Goal: Task Accomplishment & Management: Manage account settings

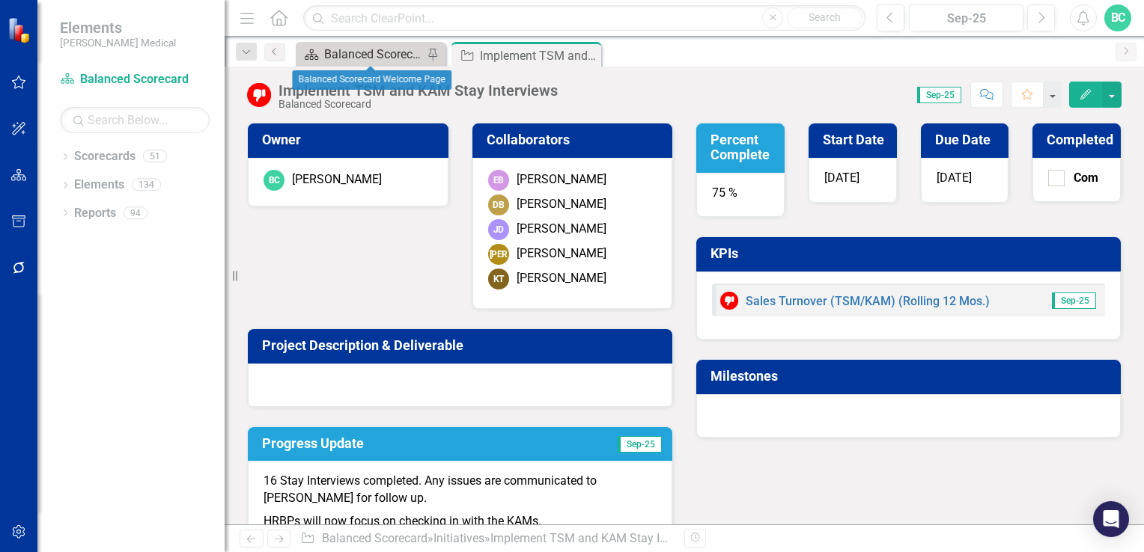
click at [335, 55] on div "Balanced Scorecard Welcome Page" at bounding box center [373, 54] width 99 height 19
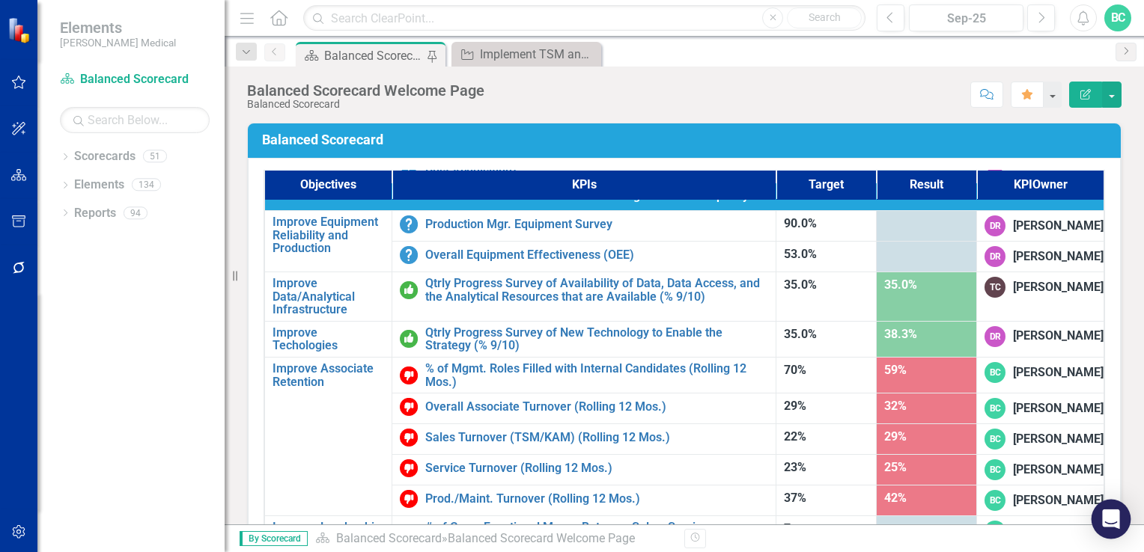
scroll to position [937, 0]
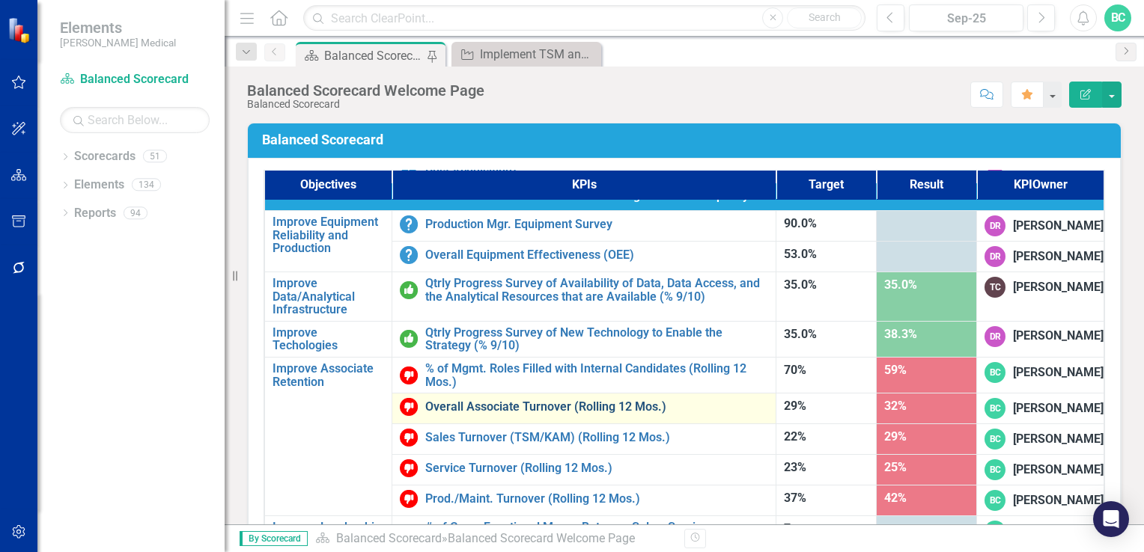
click at [516, 401] on link "Overall Associate Turnover (Rolling 12 Mos.)" at bounding box center [596, 407] width 343 height 13
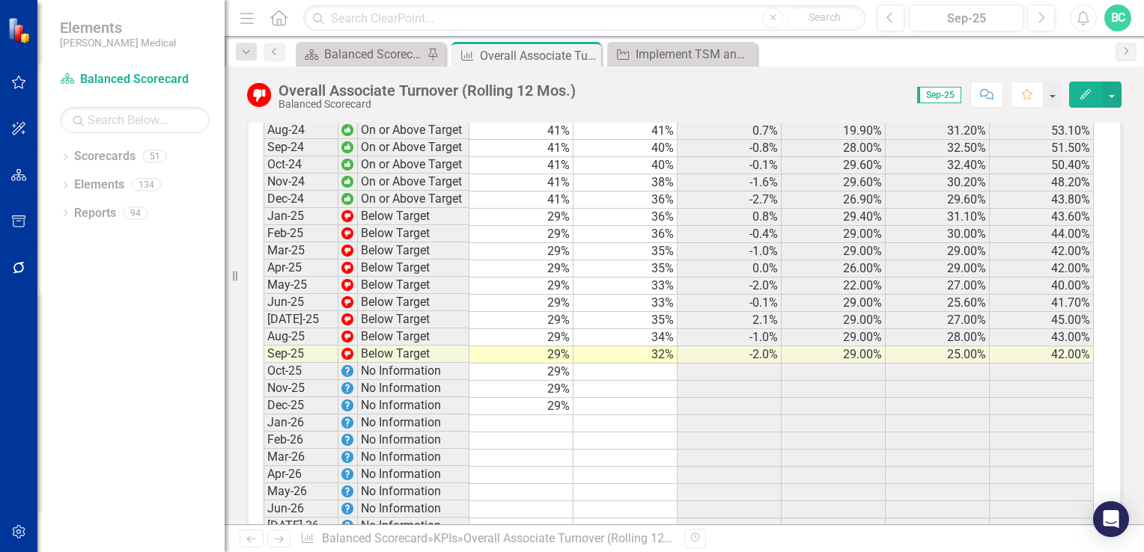
scroll to position [2048, 0]
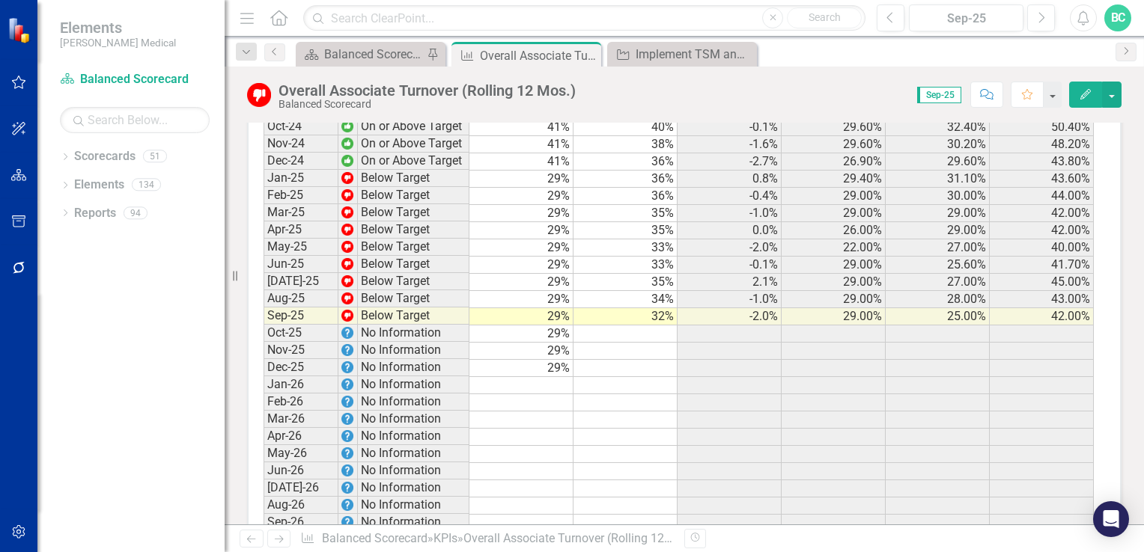
click at [661, 308] on td "32%" at bounding box center [625, 316] width 104 height 17
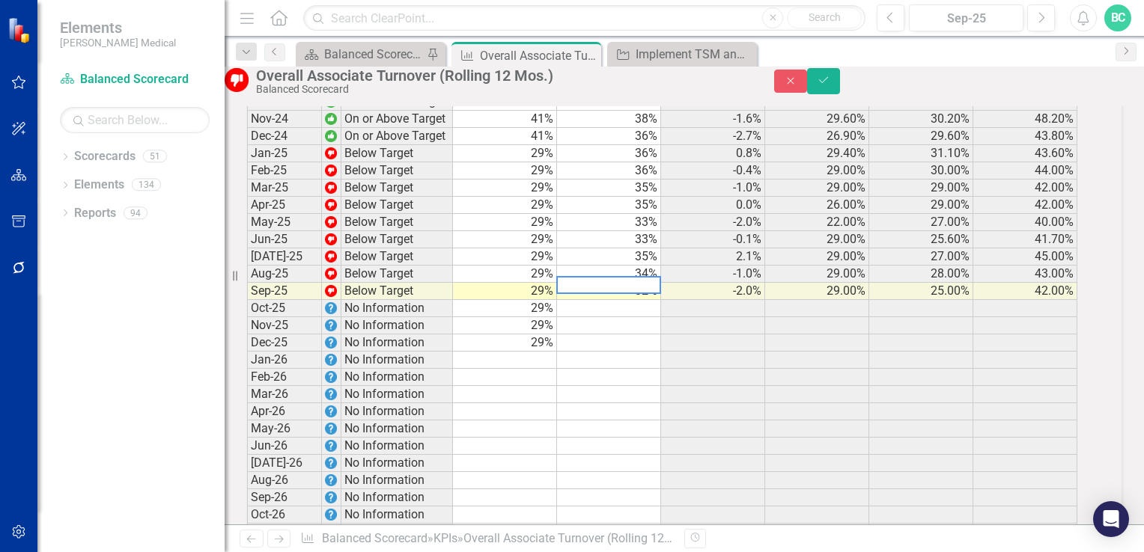
scroll to position [2051, 0]
type textarea "33"
click at [840, 87] on button "Save" at bounding box center [823, 81] width 33 height 26
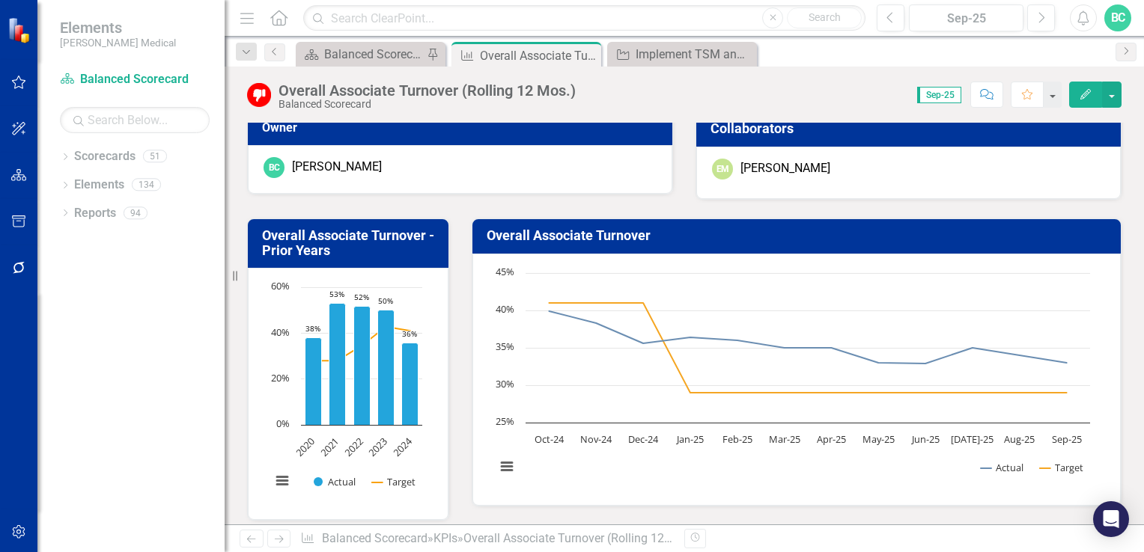
scroll to position [0, 0]
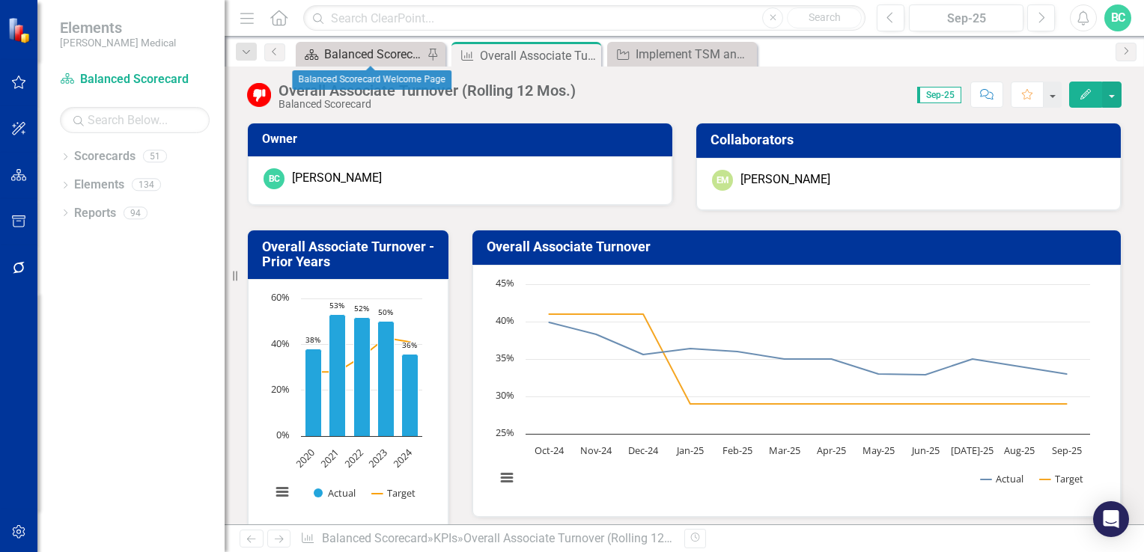
click at [381, 58] on div "Balanced Scorecard Welcome Page" at bounding box center [373, 54] width 99 height 19
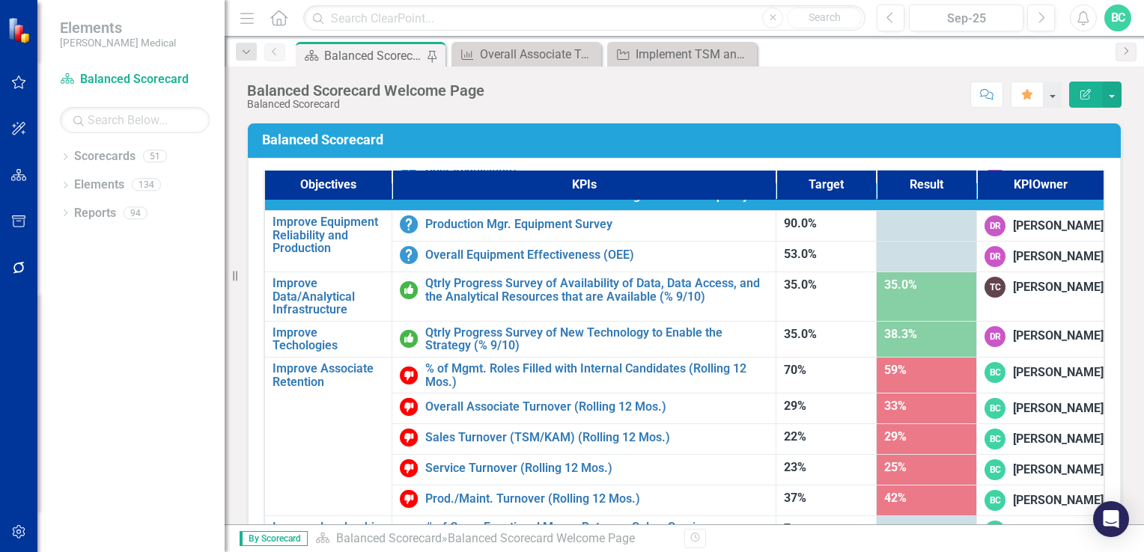
scroll to position [949, 0]
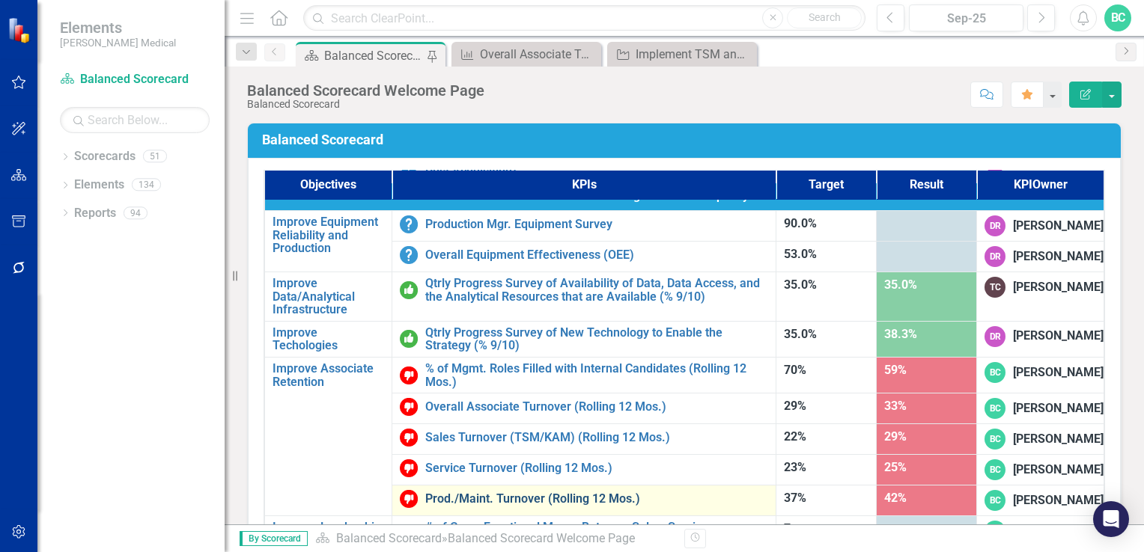
click at [590, 493] on link "Prod./Maint. Turnover (Rolling 12 Mos.)" at bounding box center [596, 499] width 343 height 13
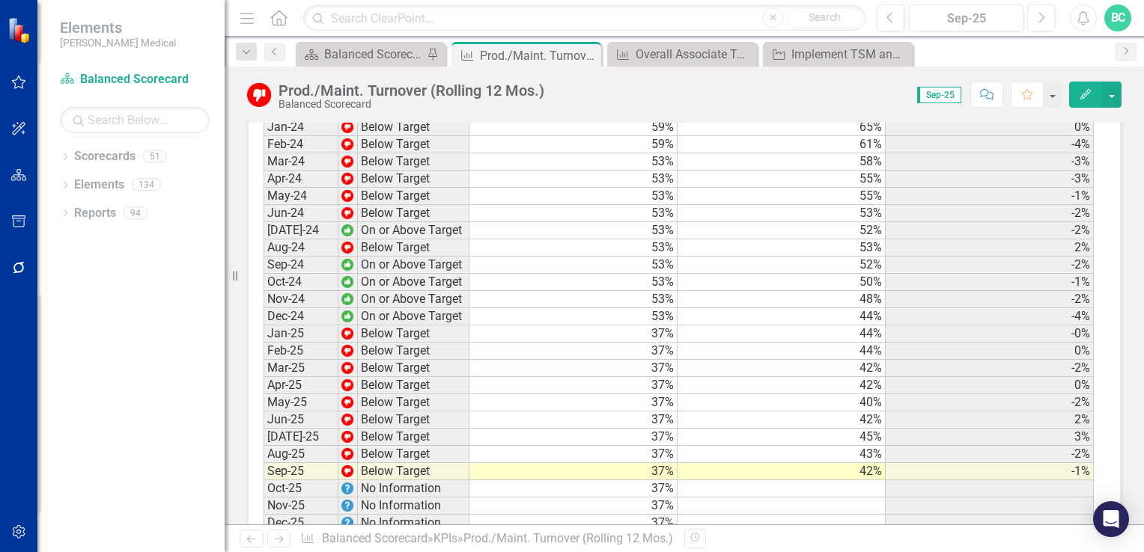
scroll to position [2211, 0]
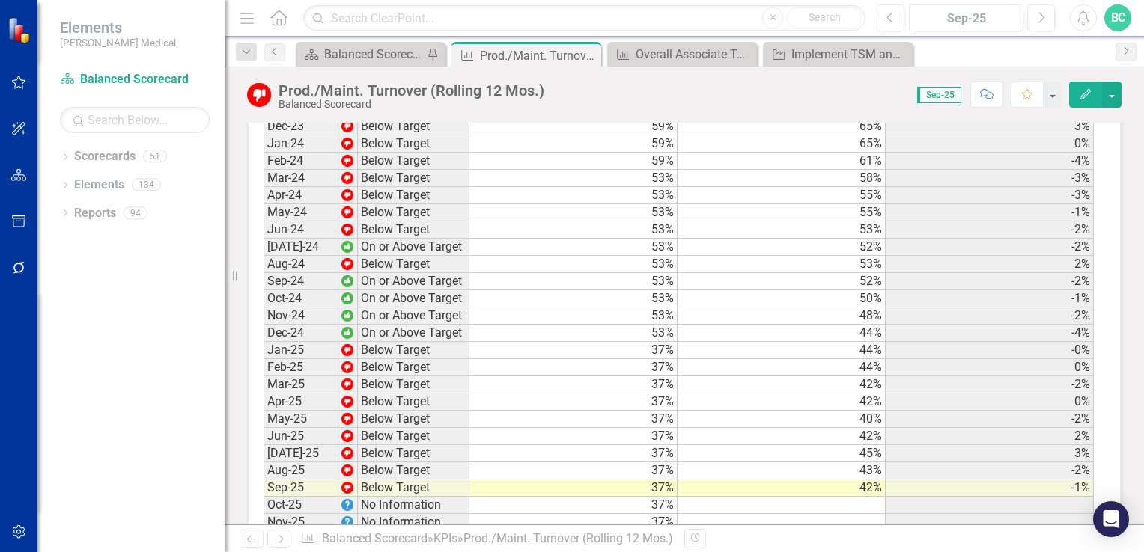
click at [830, 480] on td "42%" at bounding box center [781, 488] width 208 height 17
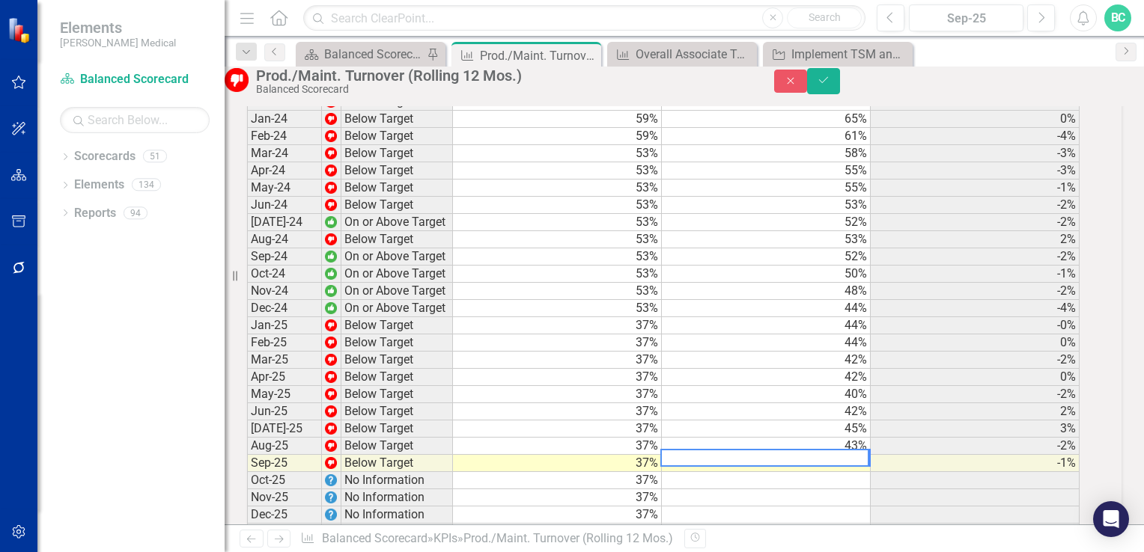
scroll to position [2214, 0]
type textarea "43"
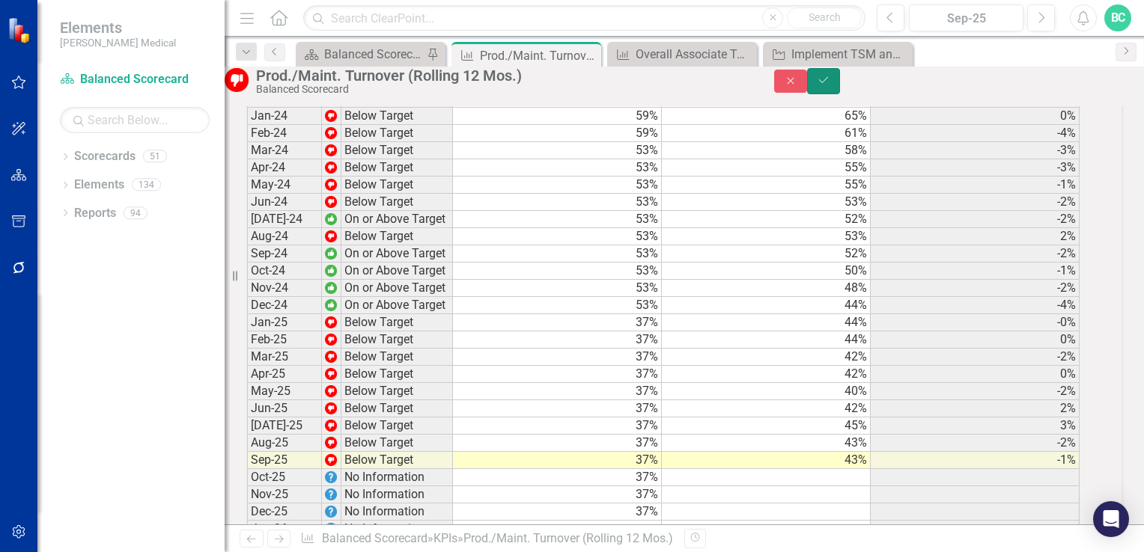
click at [840, 94] on button "Save" at bounding box center [823, 81] width 33 height 26
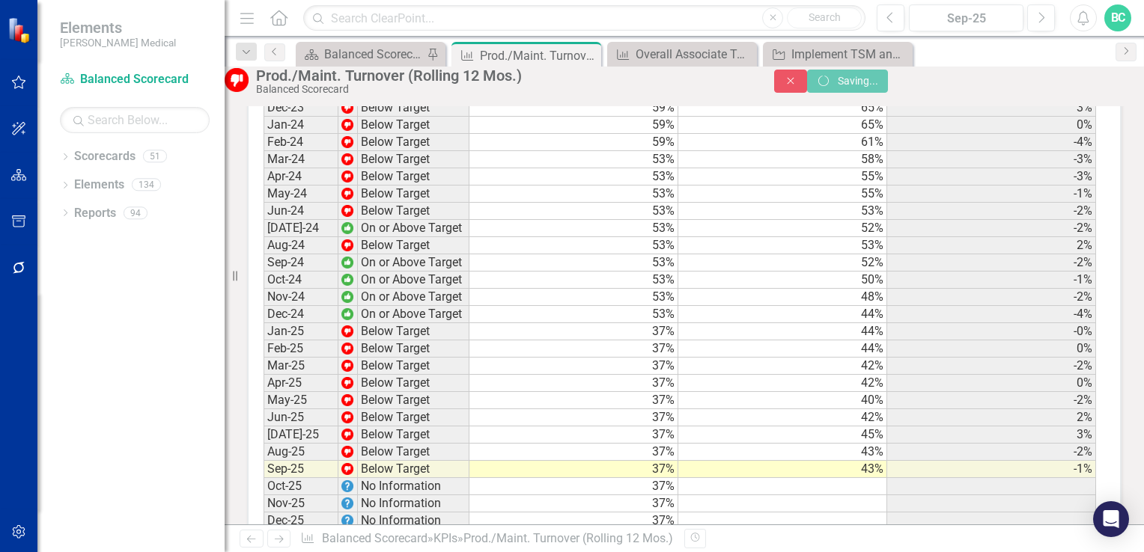
scroll to position [2211, 0]
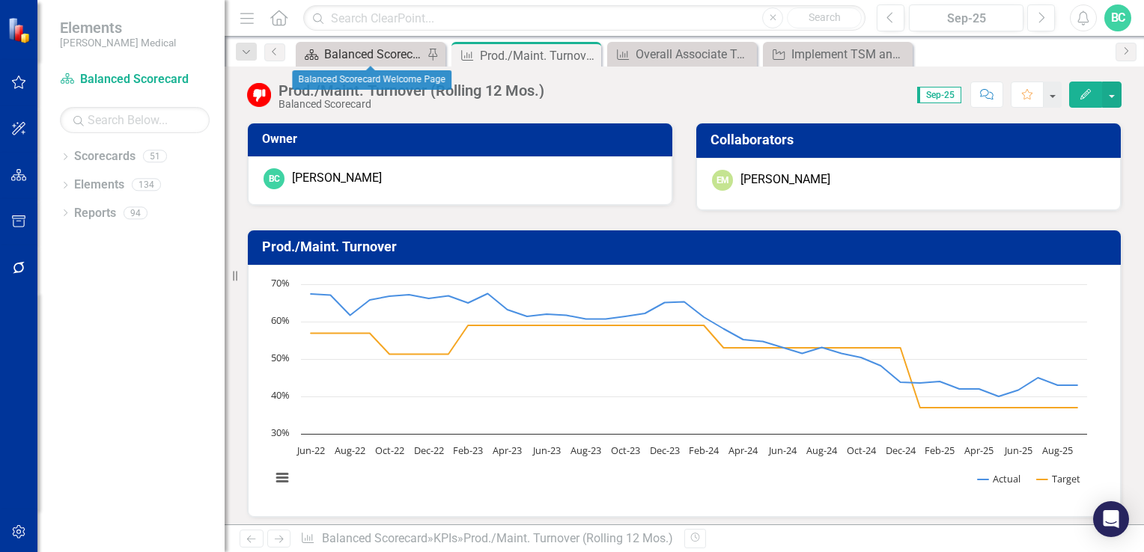
click at [362, 55] on div "Balanced Scorecard Welcome Page" at bounding box center [373, 54] width 99 height 19
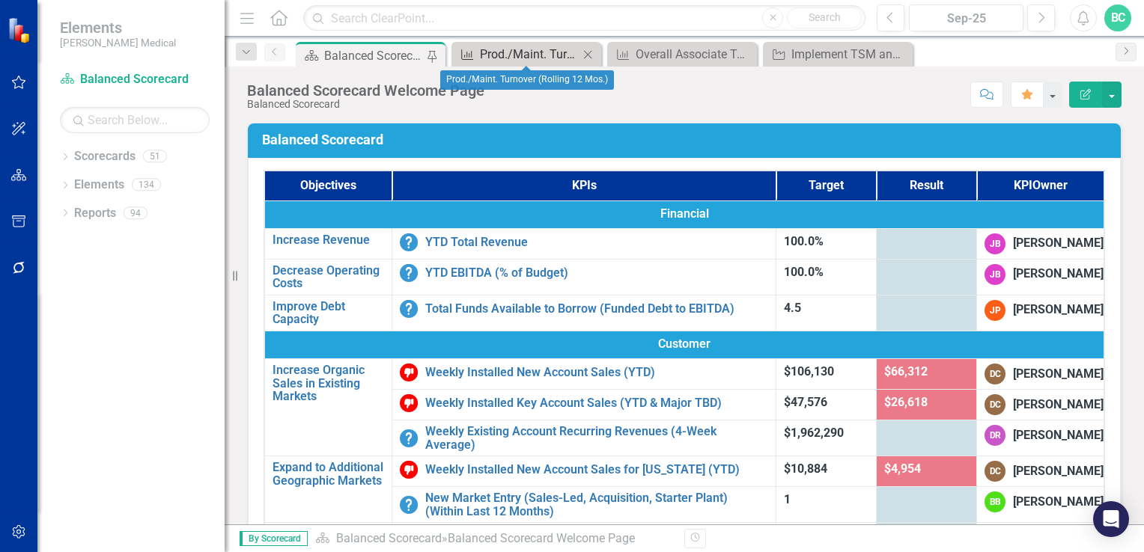
click at [546, 52] on div "Prod./Maint. Turnover (Rolling 12 Mos.)" at bounding box center [529, 54] width 99 height 19
